Goal: Use online tool/utility: Utilize a website feature to perform a specific function

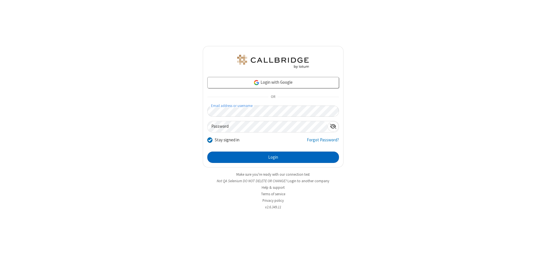
click at [273, 158] on button "Login" at bounding box center [273, 157] width 132 height 11
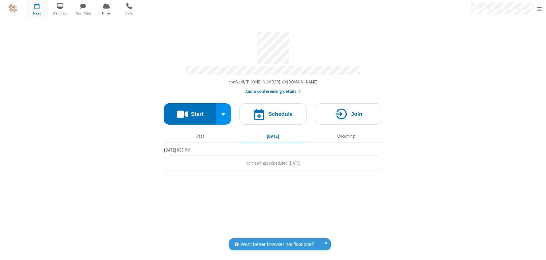
click at [190, 111] on button "Start" at bounding box center [190, 114] width 53 height 21
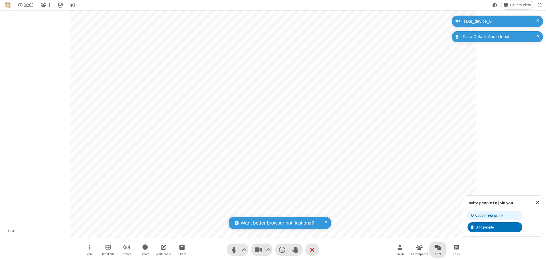
click at [438, 247] on span "Open chat" at bounding box center [437, 247] width 7 height 7
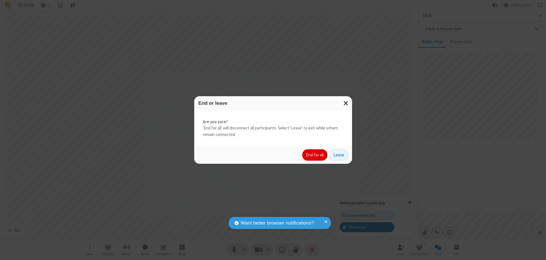
click at [315, 155] on button "End for all" at bounding box center [314, 155] width 25 height 11
